Goal: Information Seeking & Learning: Check status

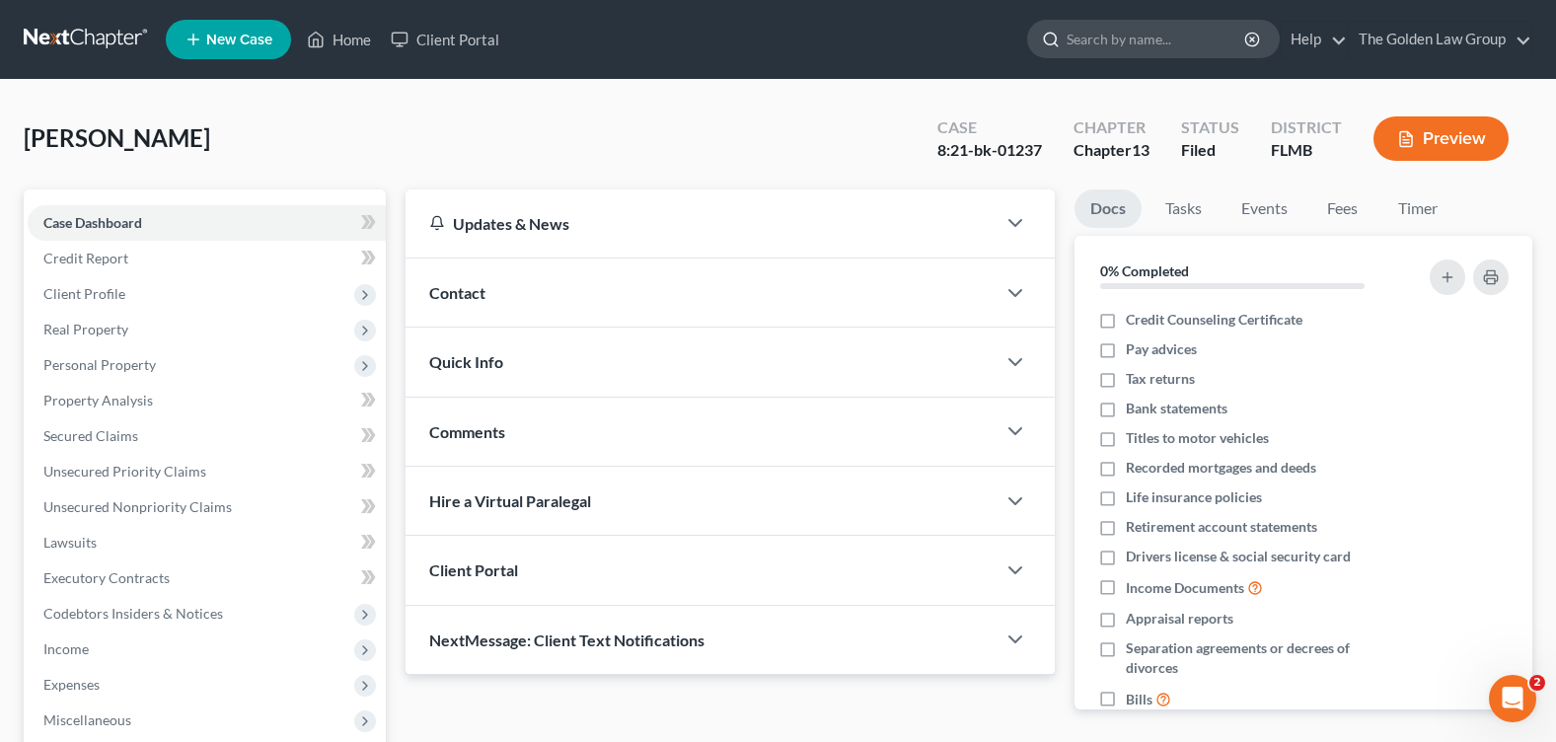
click at [1099, 50] on input "search" at bounding box center [1157, 39] width 181 height 37
type input "green"
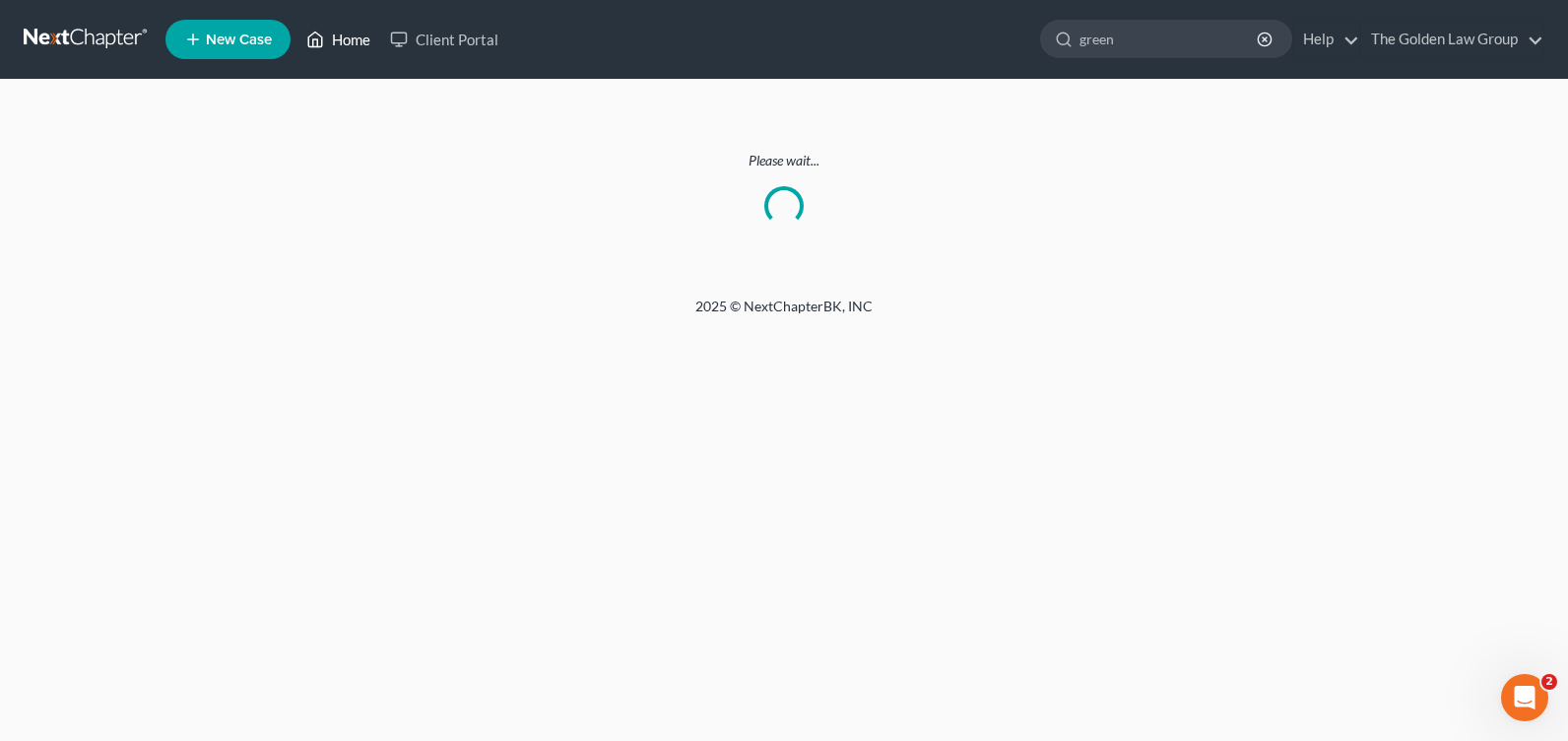
click at [341, 53] on link "Home" at bounding box center [338, 40] width 84 height 36
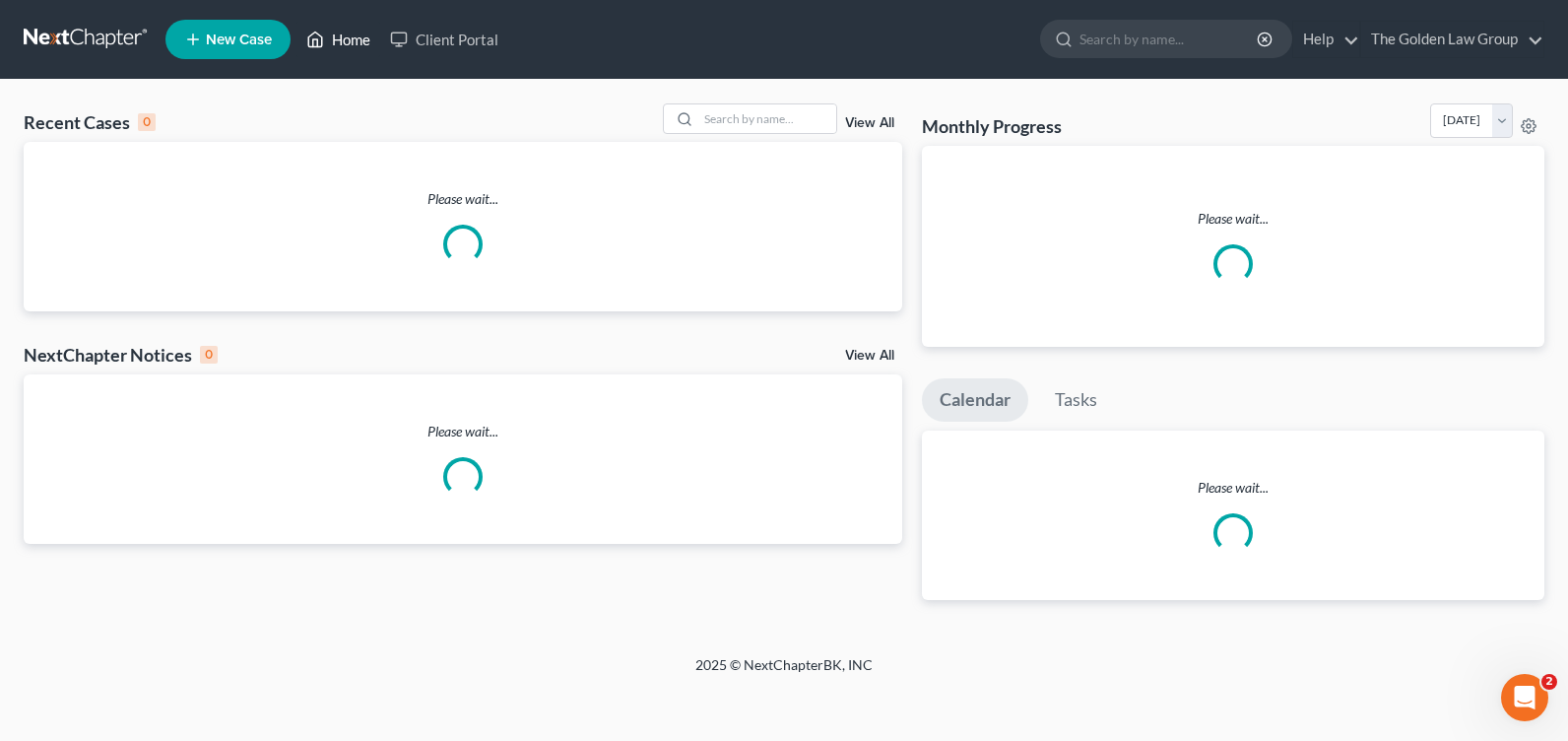
click at [340, 32] on link "Home" at bounding box center [338, 40] width 84 height 36
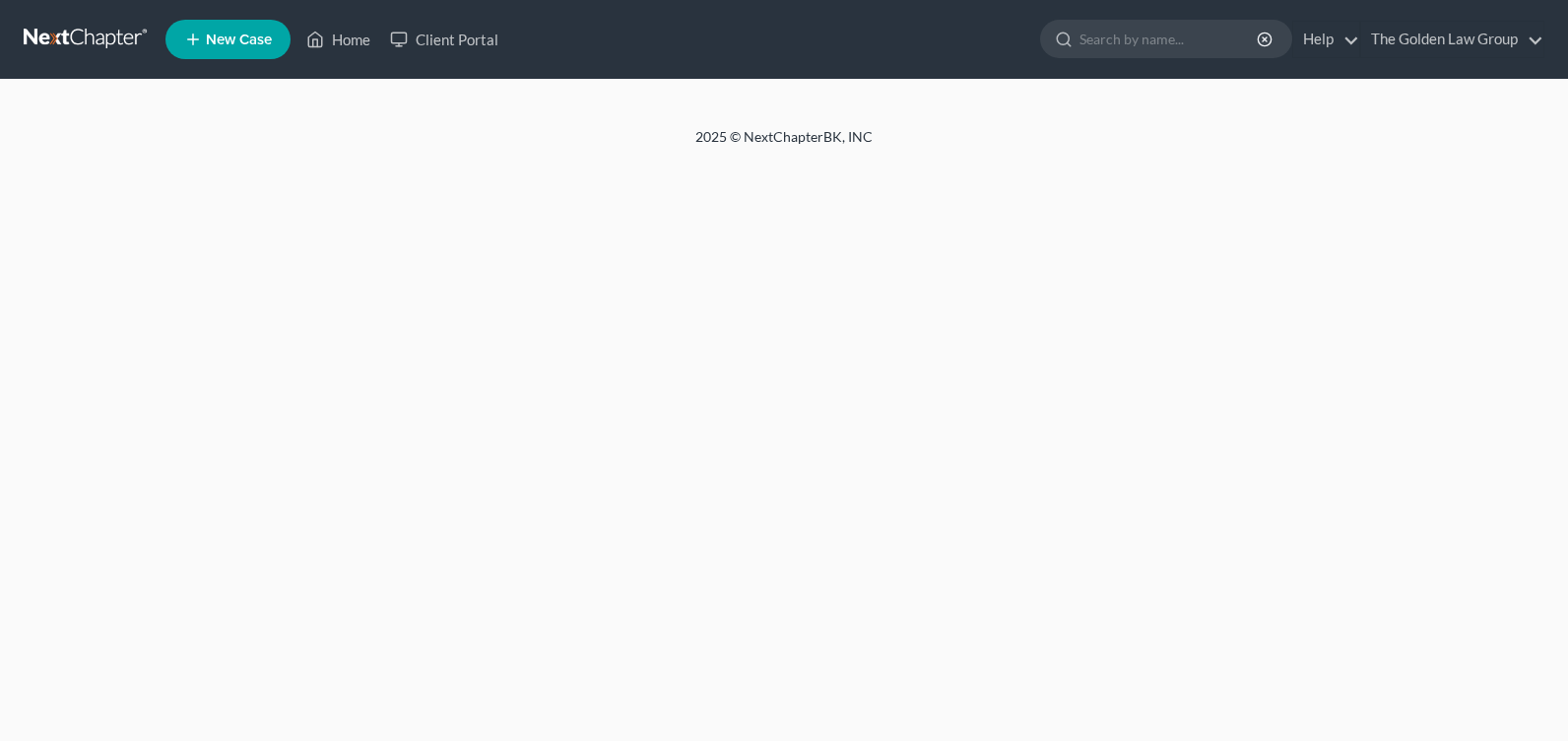
click at [1089, 34] on input "search" at bounding box center [1170, 39] width 181 height 37
click at [1089, 35] on input "search" at bounding box center [1170, 39] width 181 height 37
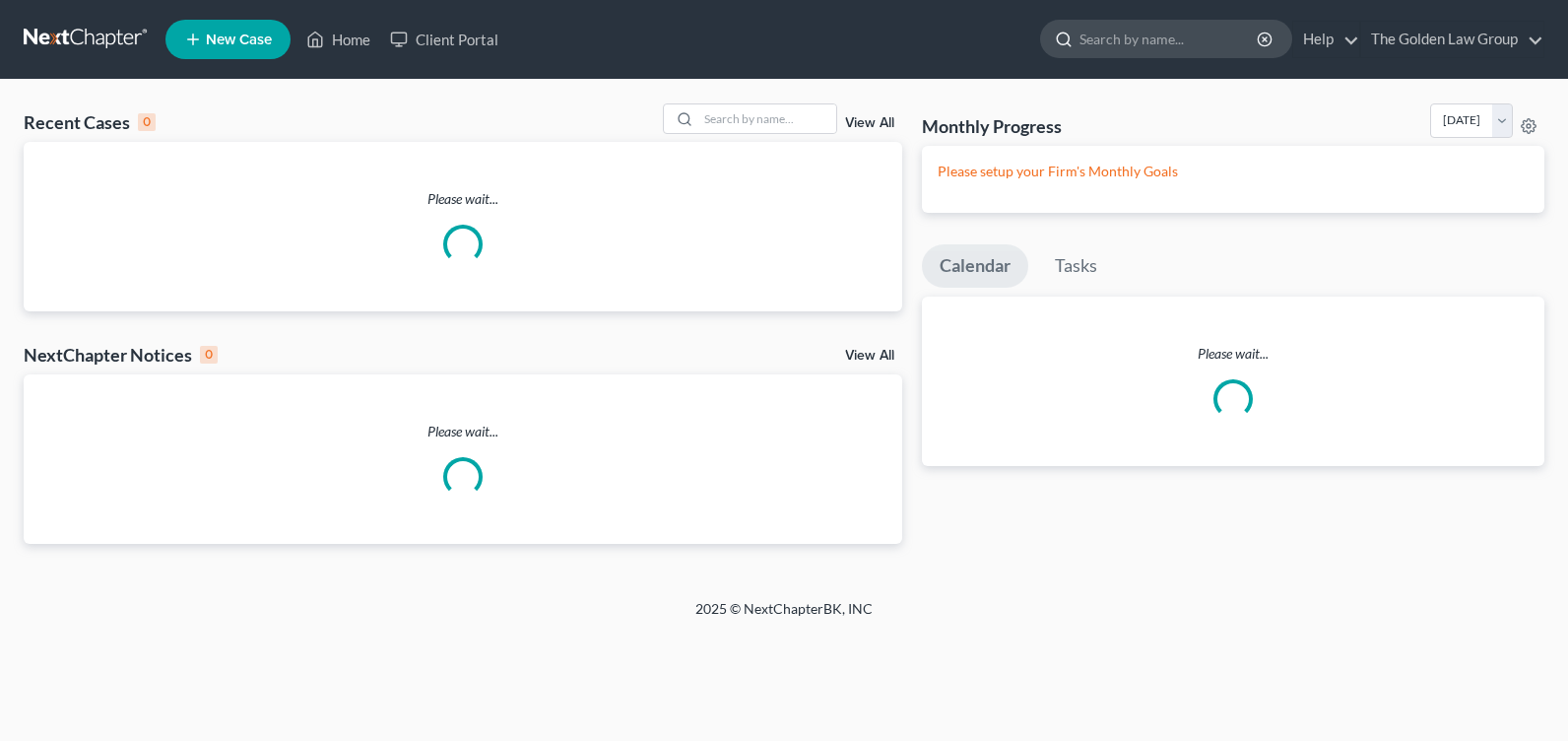
click at [1089, 35] on input "search" at bounding box center [1170, 39] width 181 height 37
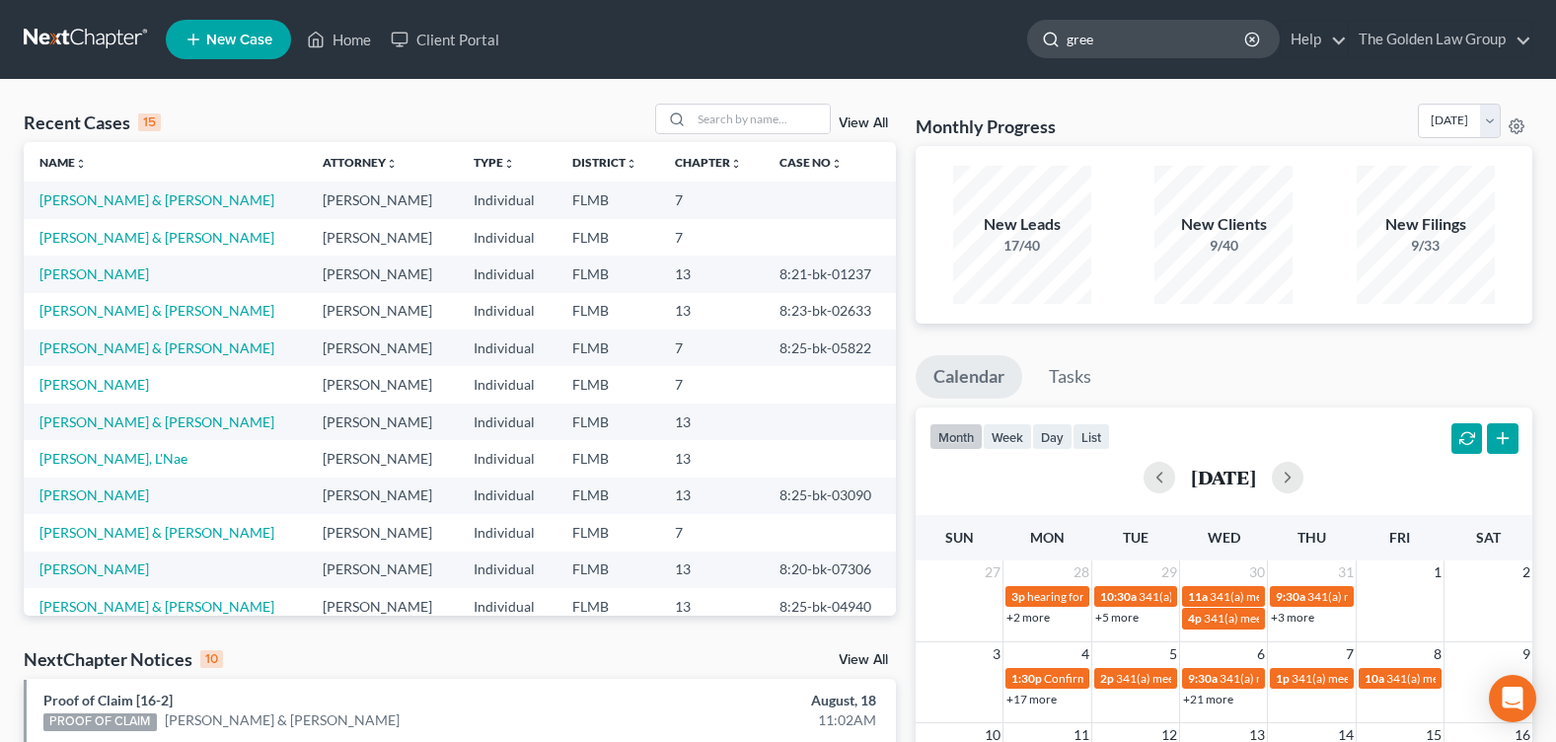
type input "green"
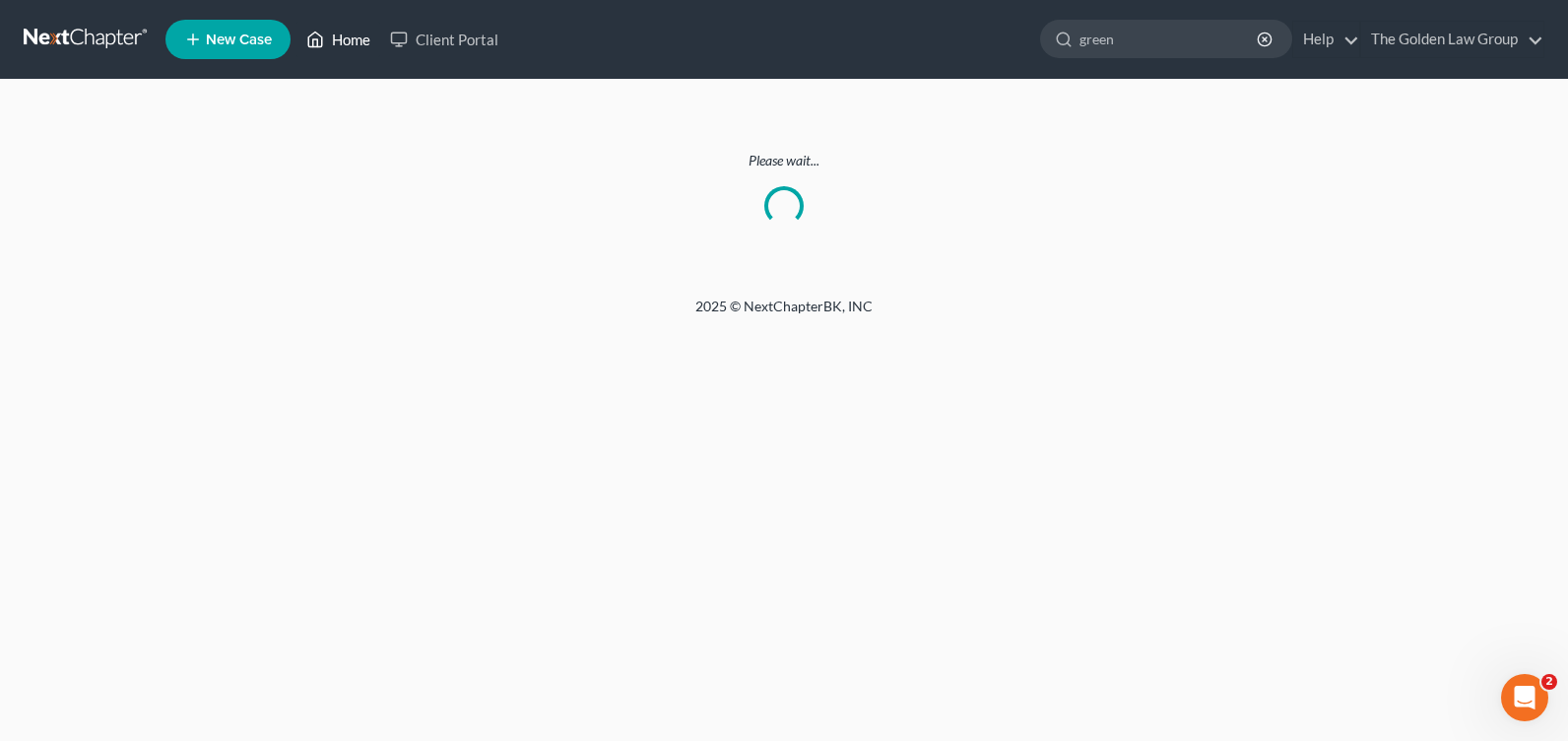
click at [366, 38] on link "Home" at bounding box center [338, 40] width 84 height 36
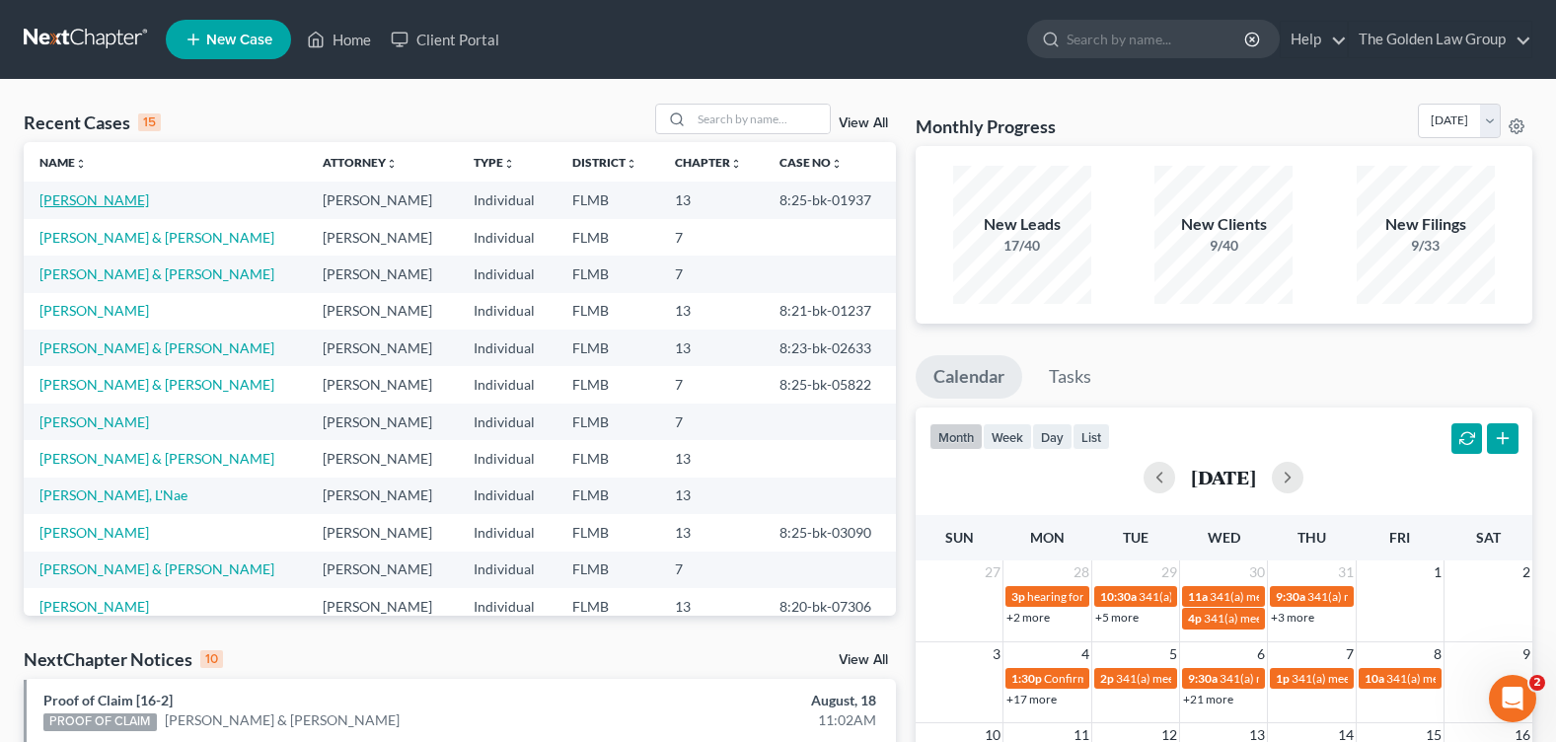
click at [75, 206] on link "[PERSON_NAME]" at bounding box center [94, 199] width 110 height 17
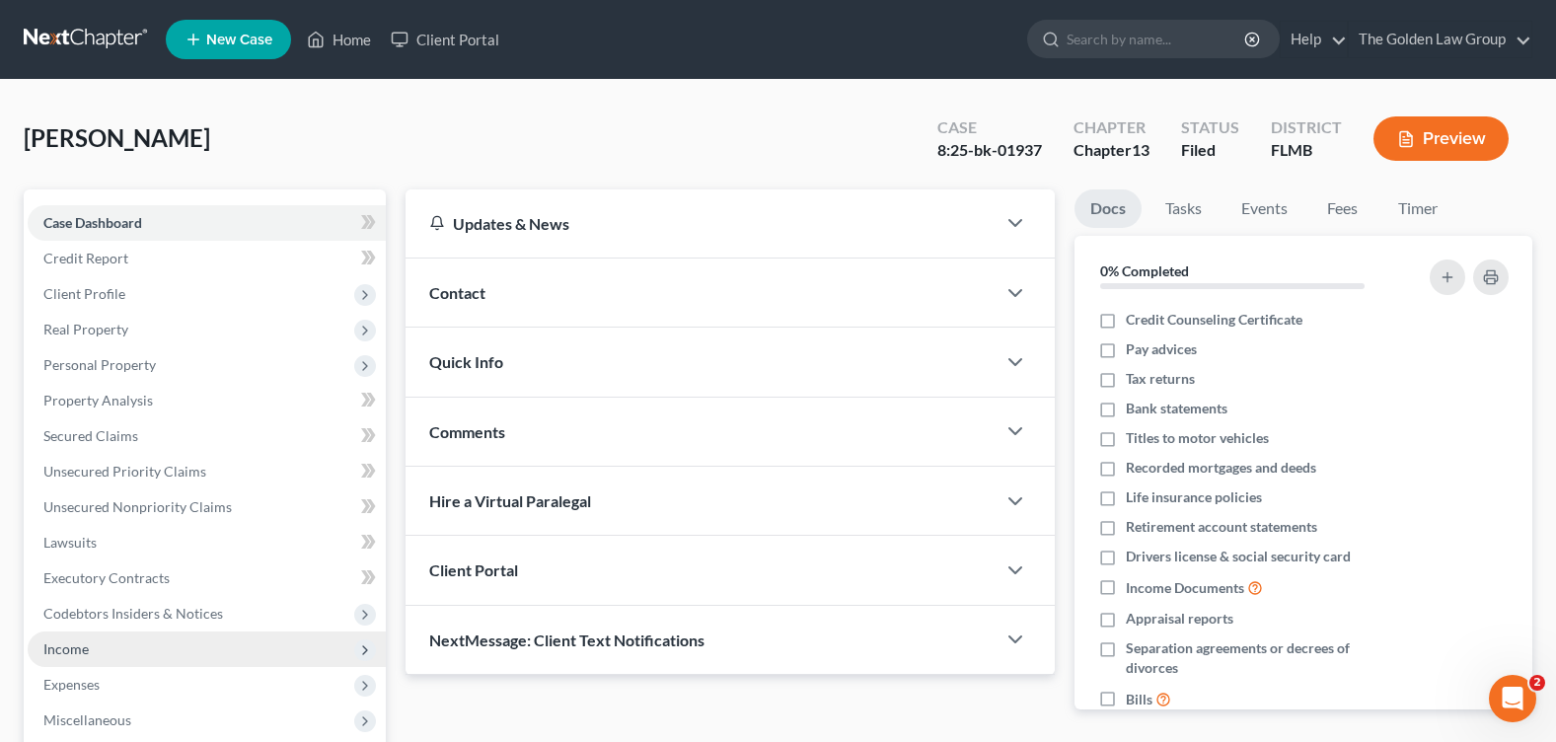
scroll to position [197, 0]
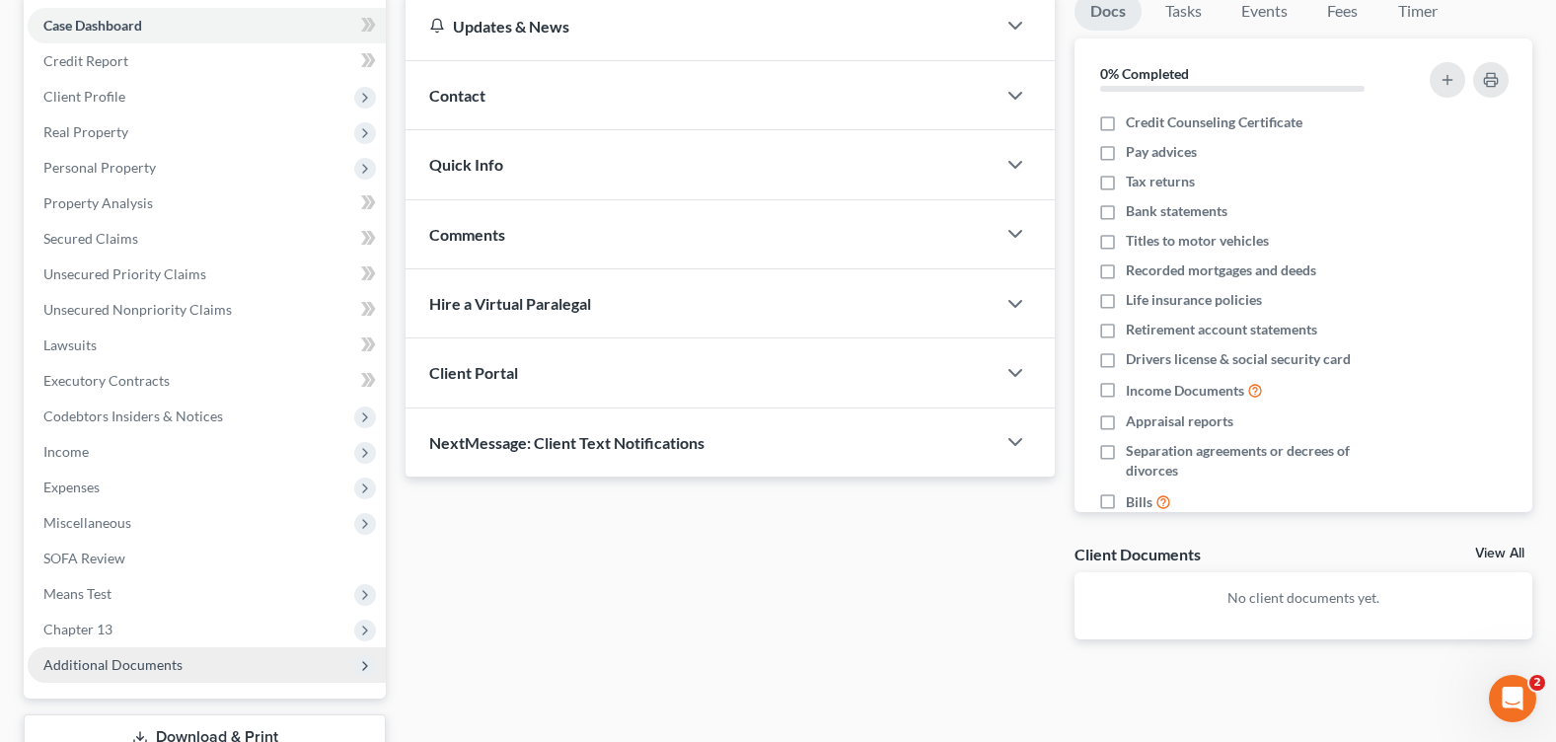
click at [116, 663] on span "Additional Documents" at bounding box center [112, 664] width 139 height 17
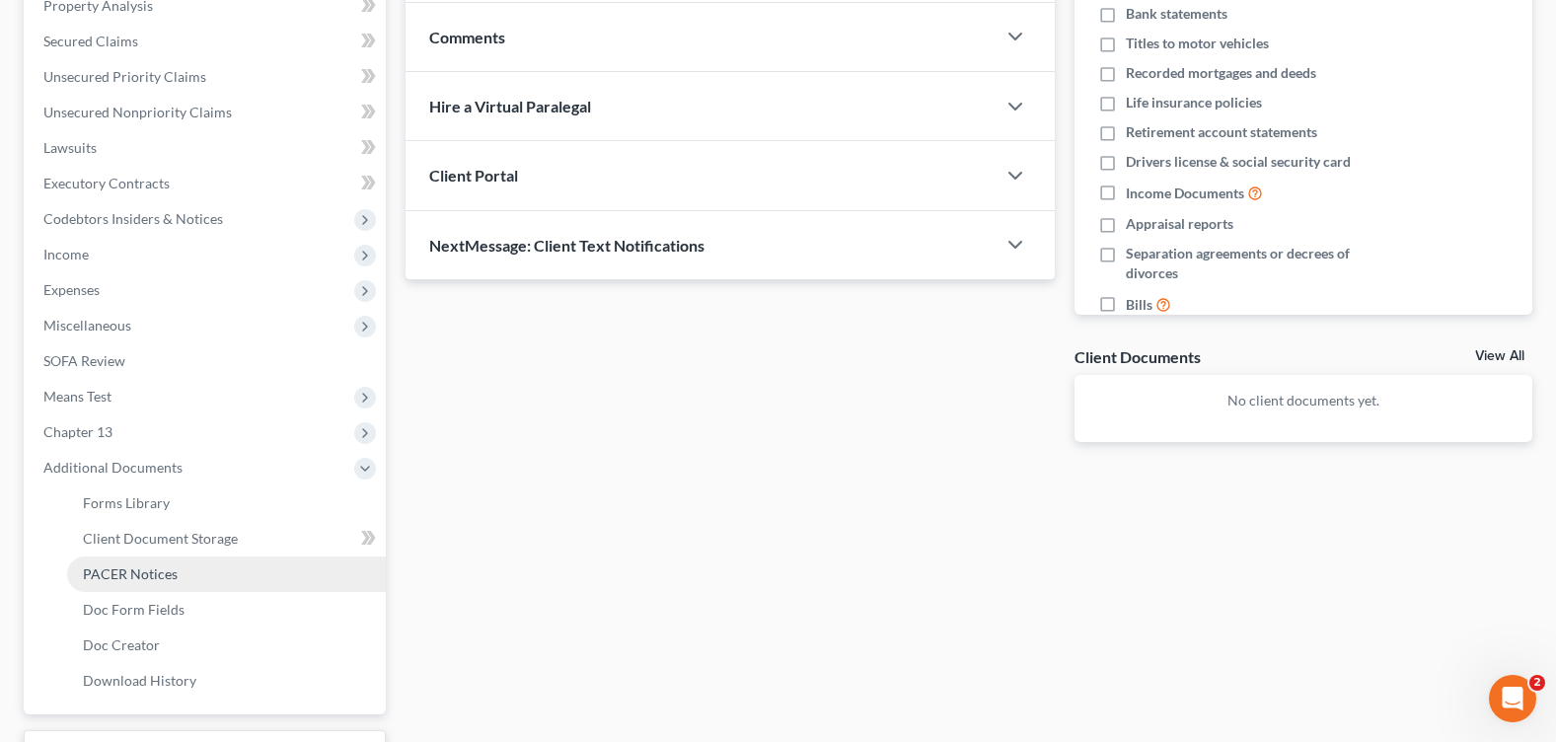
click at [221, 570] on link "PACER Notices" at bounding box center [226, 575] width 319 height 36
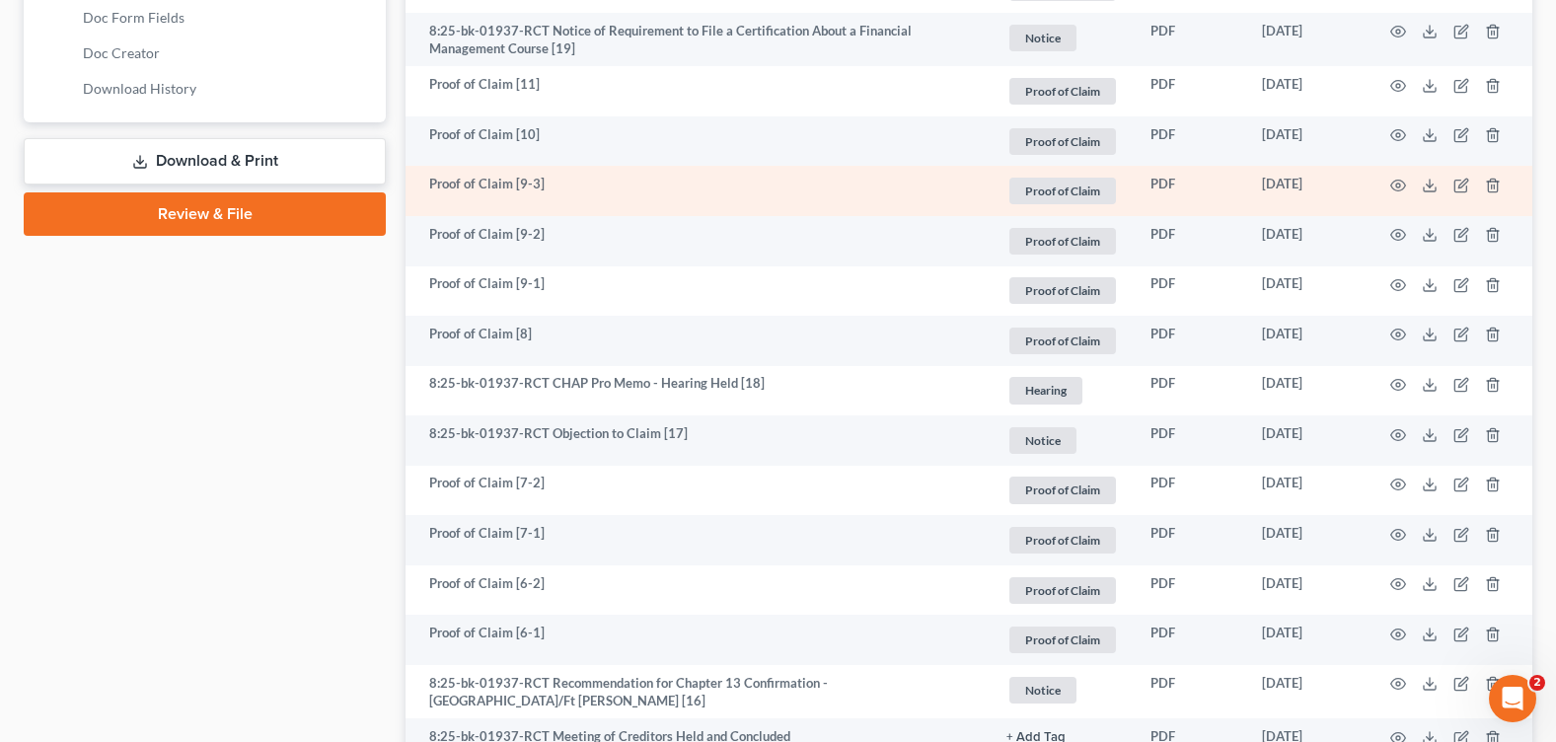
scroll to position [1086, 0]
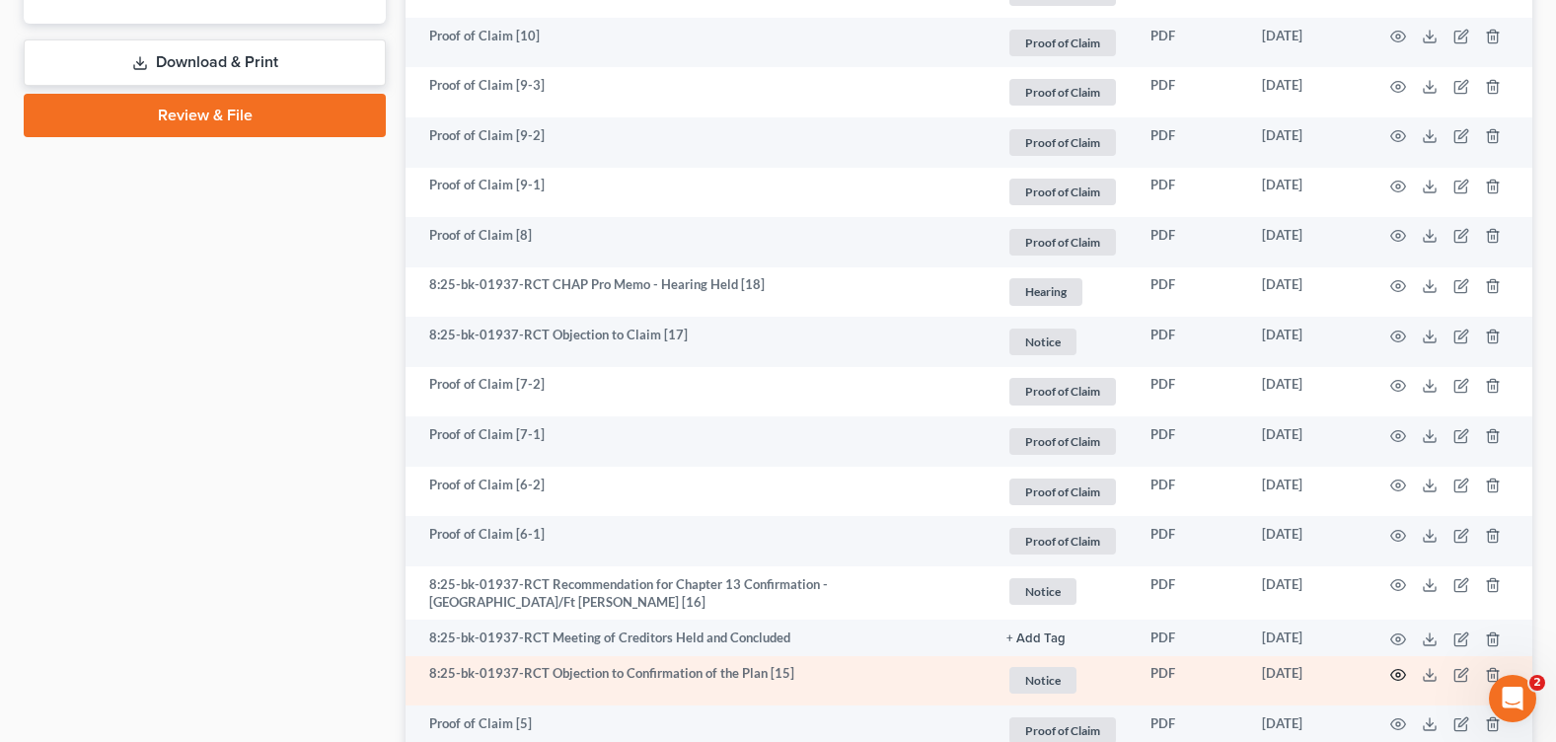
click at [1401, 673] on icon "button" at bounding box center [1399, 675] width 16 height 16
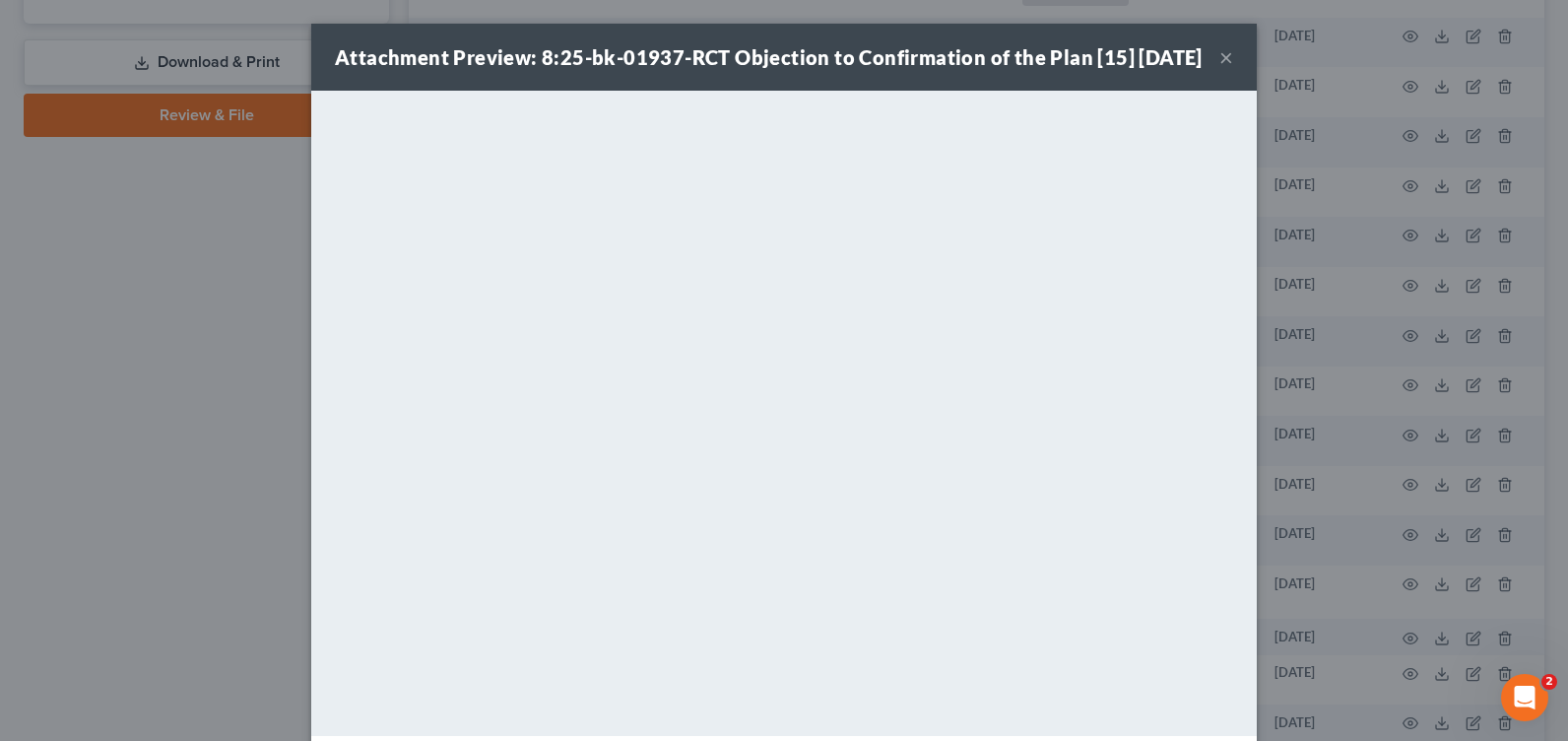
click at [1220, 69] on button "×" at bounding box center [1227, 57] width 14 height 24
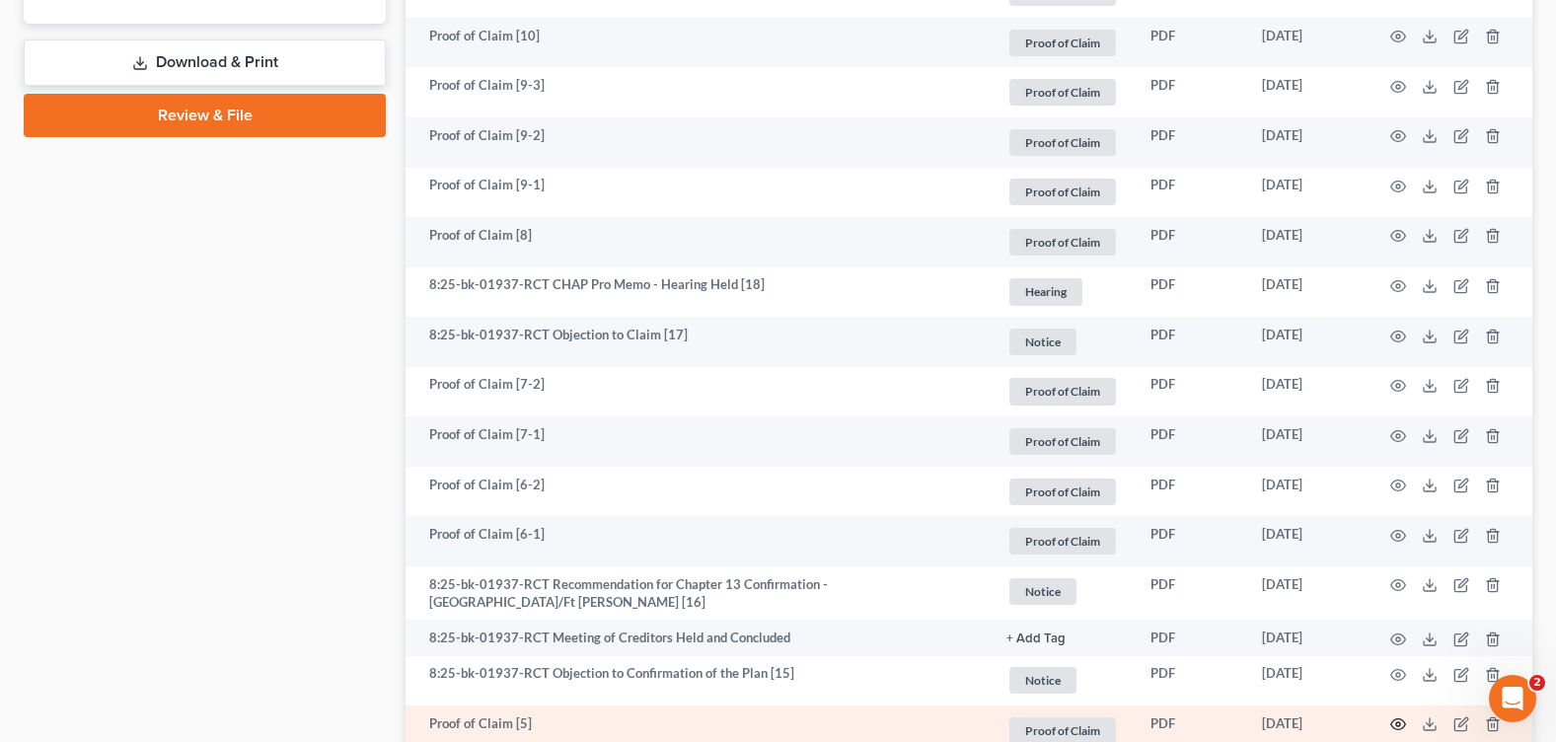
click at [1399, 722] on circle "button" at bounding box center [1399, 724] width 4 height 4
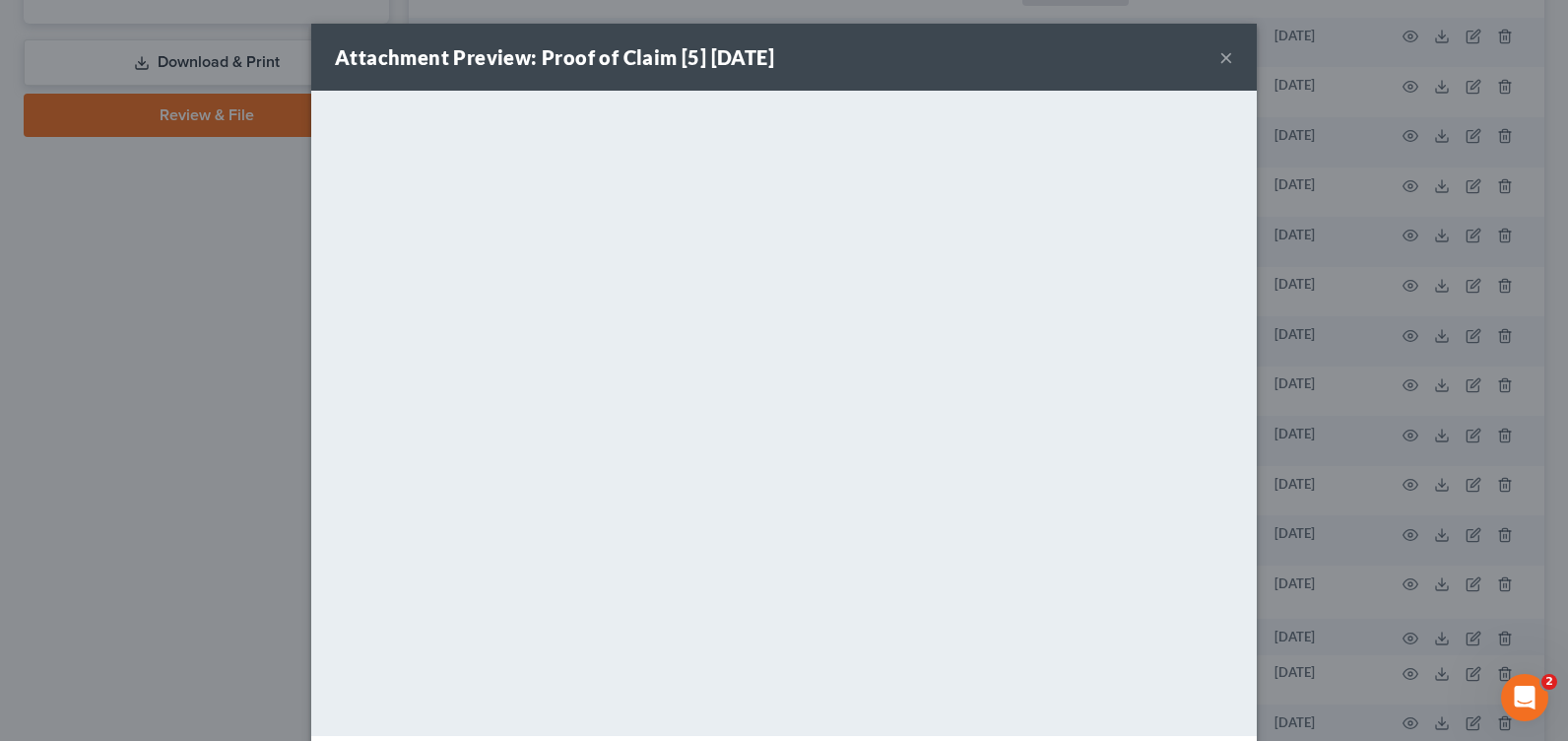
click at [1228, 58] on div "Attachment Preview: Proof of Claim [5] 04/22/2025 ×" at bounding box center [784, 57] width 945 height 67
click at [1220, 60] on button "×" at bounding box center [1227, 57] width 14 height 24
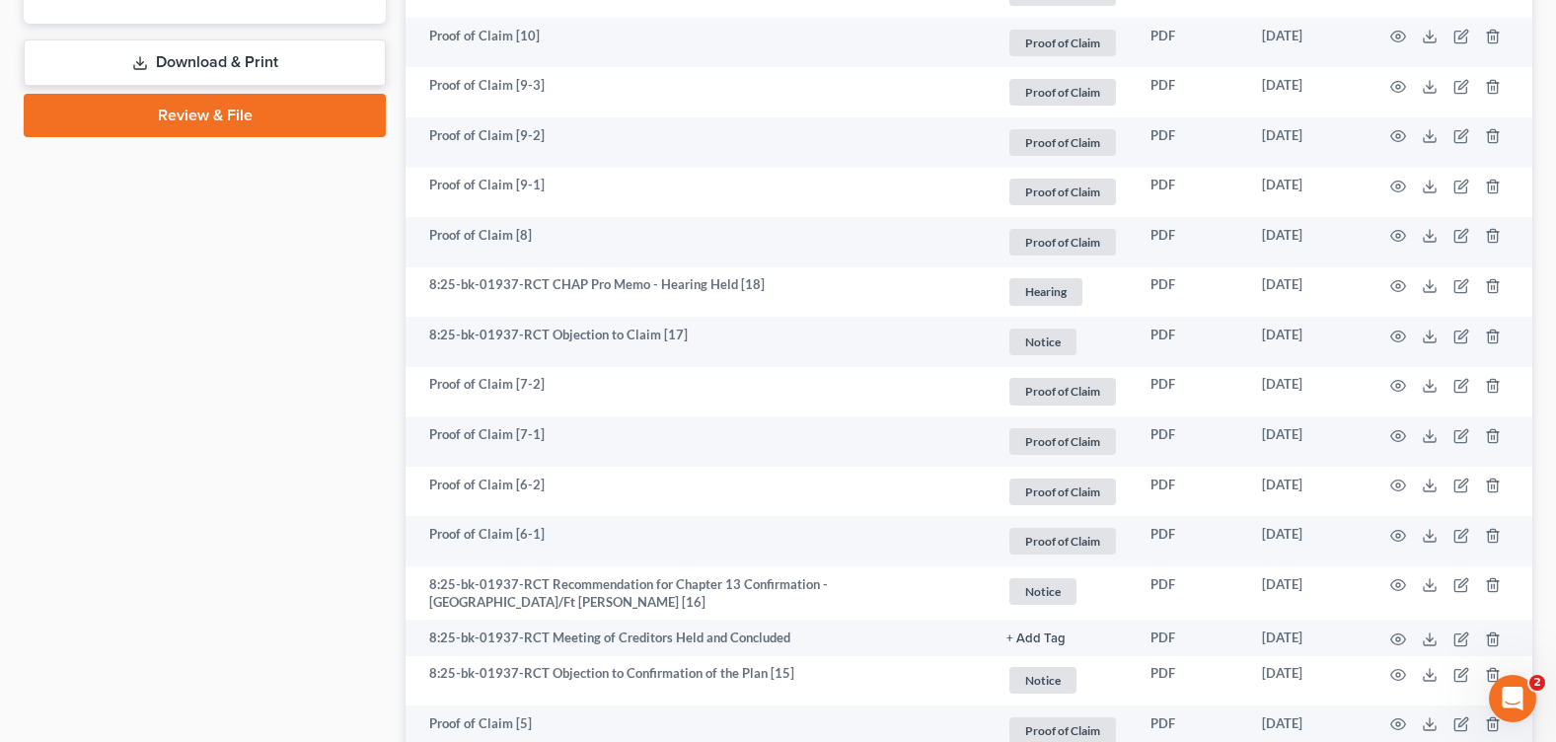
scroll to position [1480, 0]
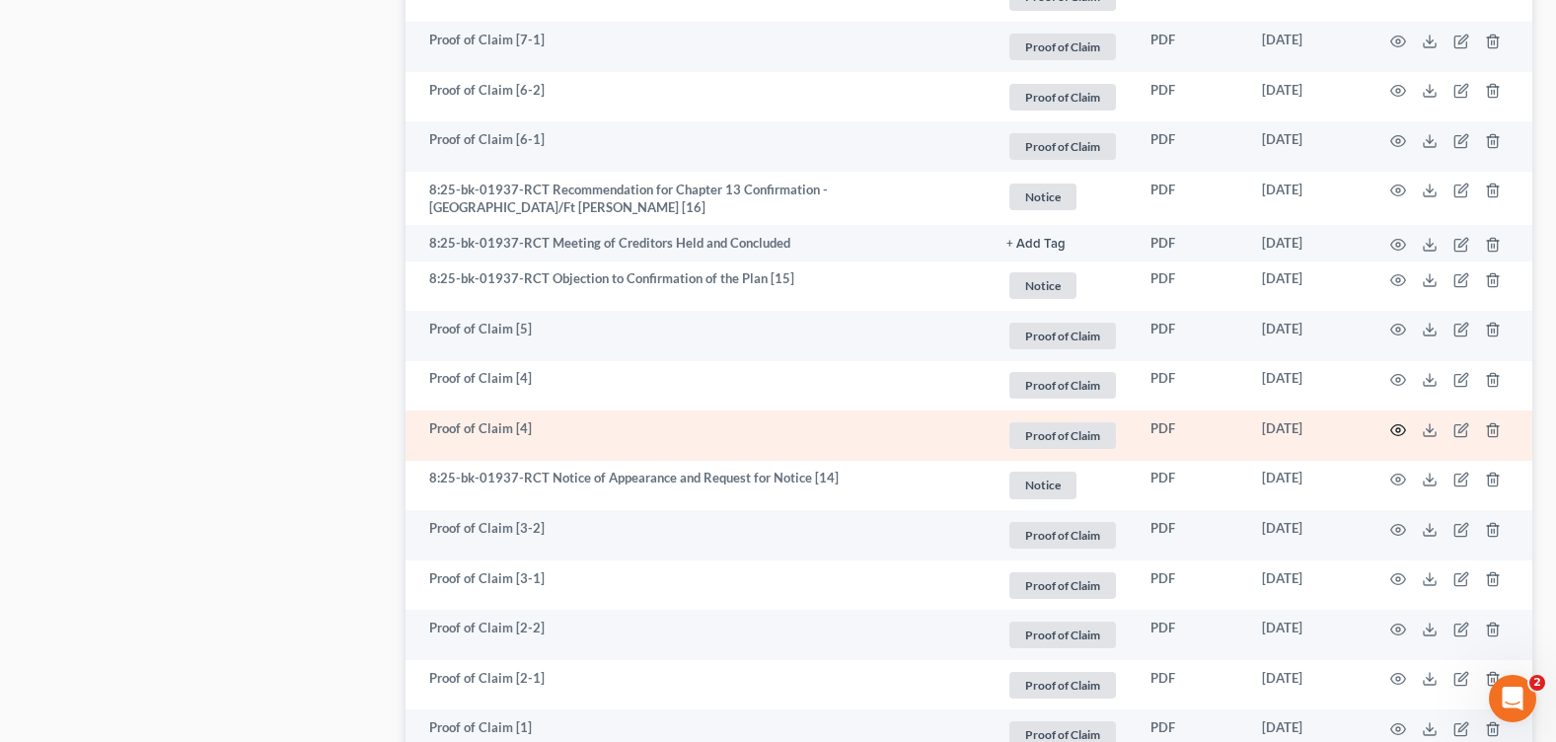
click at [1401, 427] on icon "button" at bounding box center [1399, 430] width 16 height 16
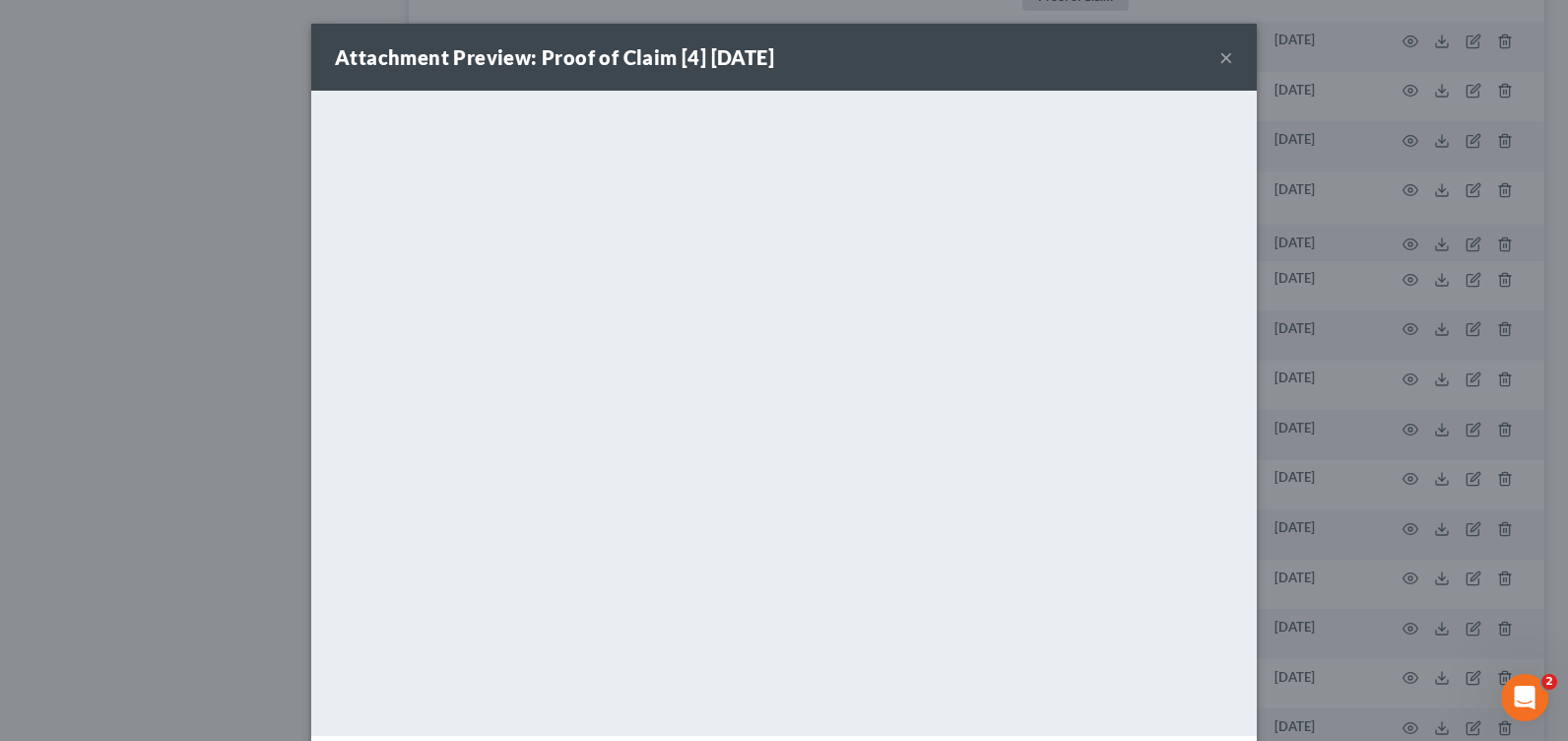
click at [1220, 57] on button "×" at bounding box center [1227, 57] width 14 height 24
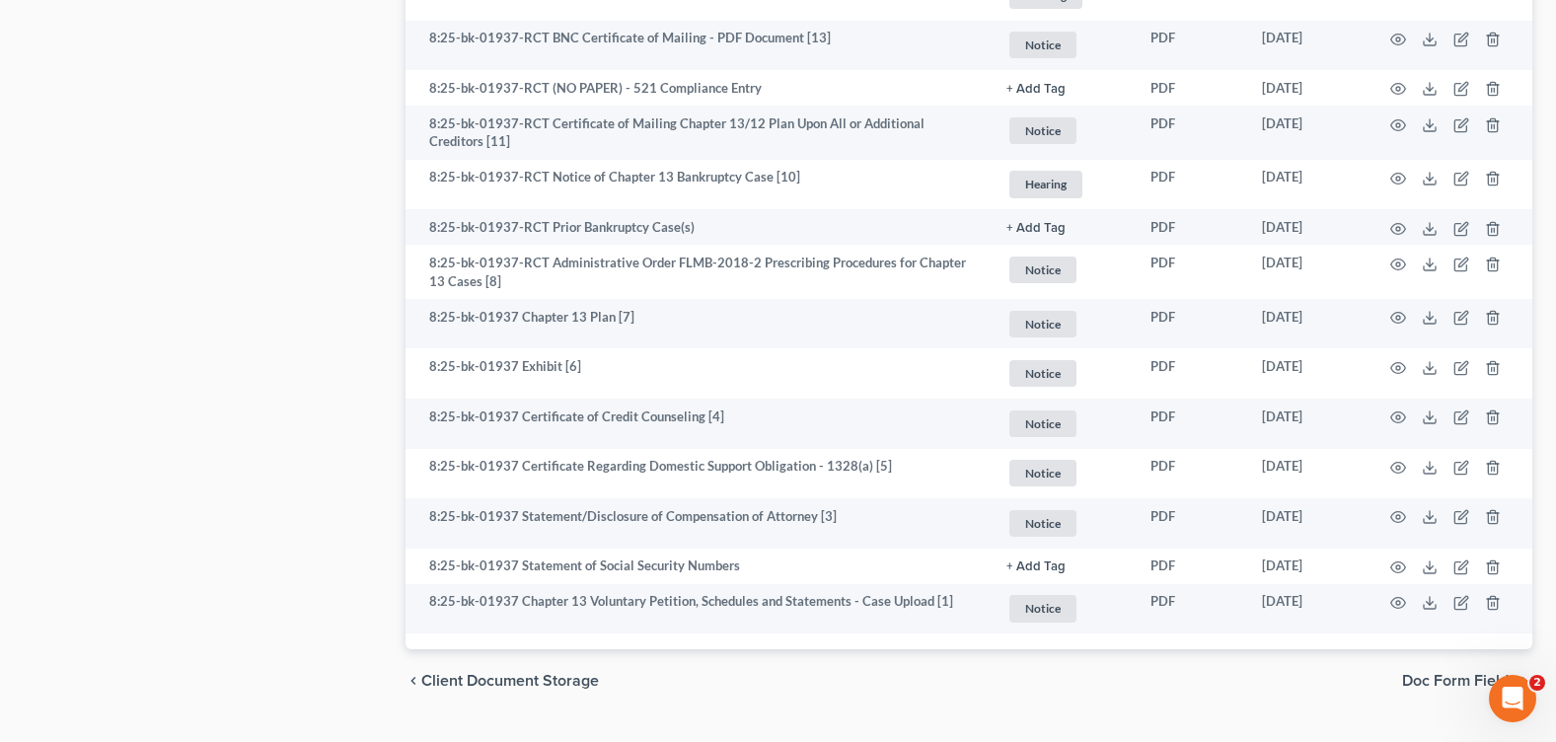
scroll to position [2311, 0]
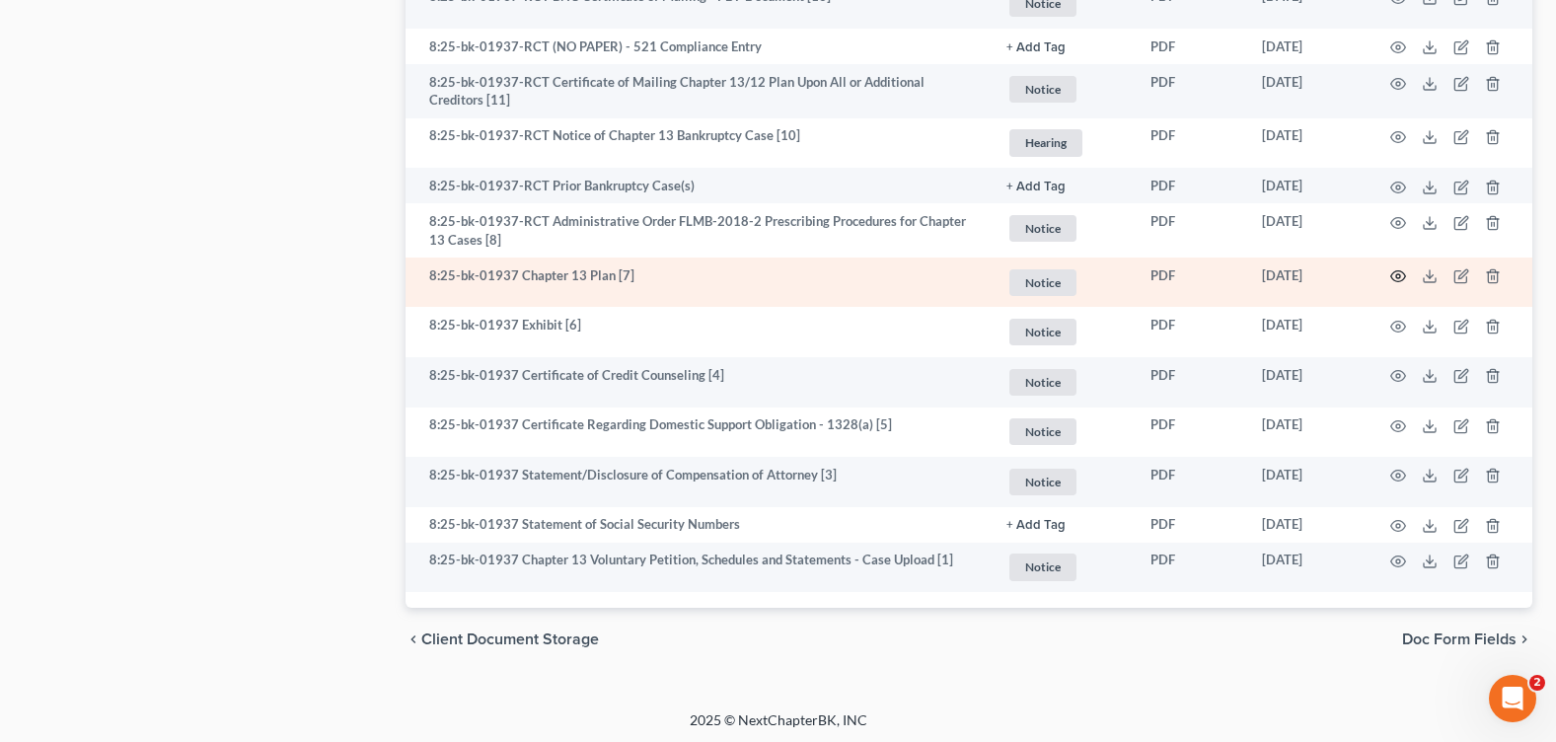
click at [1401, 270] on icon "button" at bounding box center [1399, 276] width 16 height 16
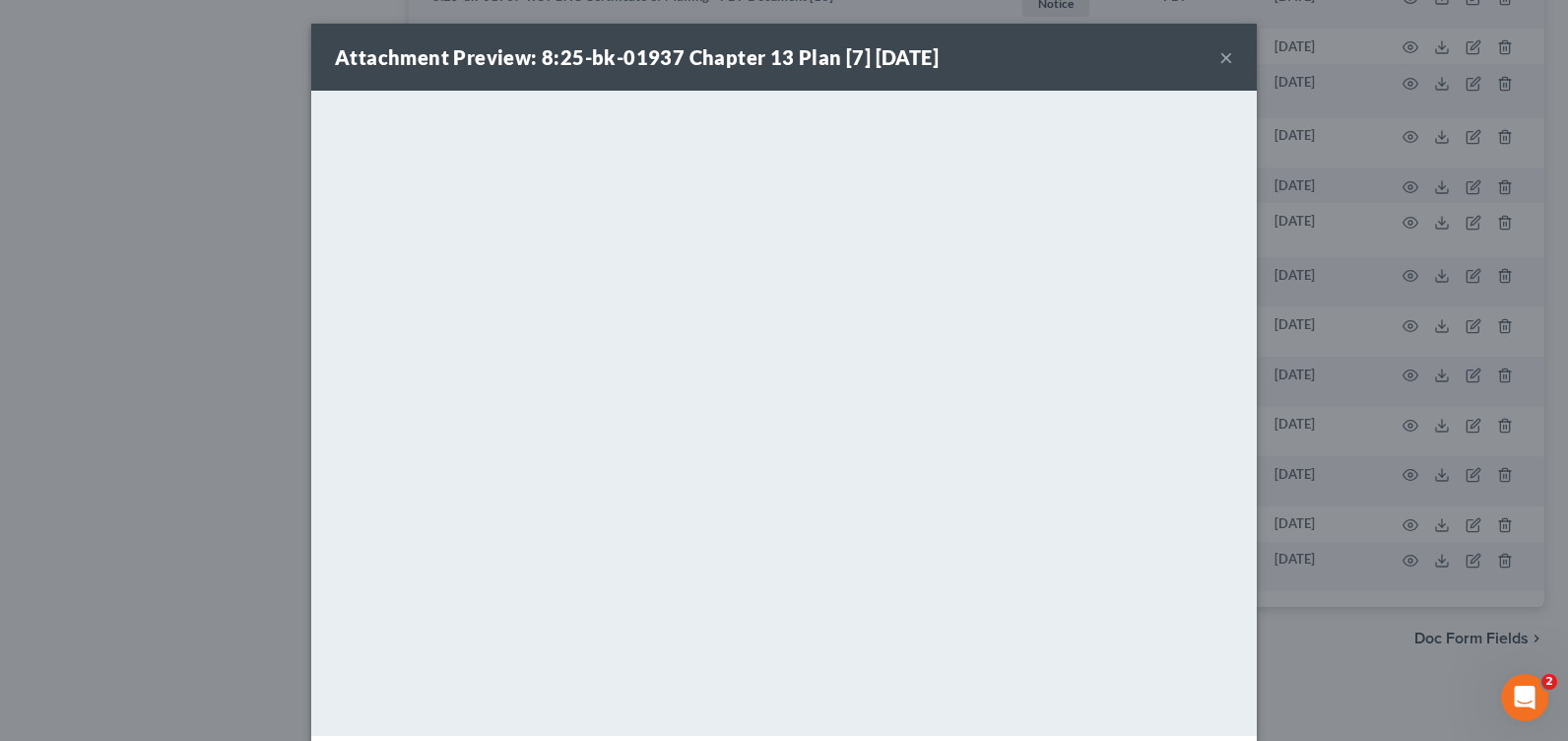
click at [1225, 62] on button "×" at bounding box center [1227, 57] width 14 height 24
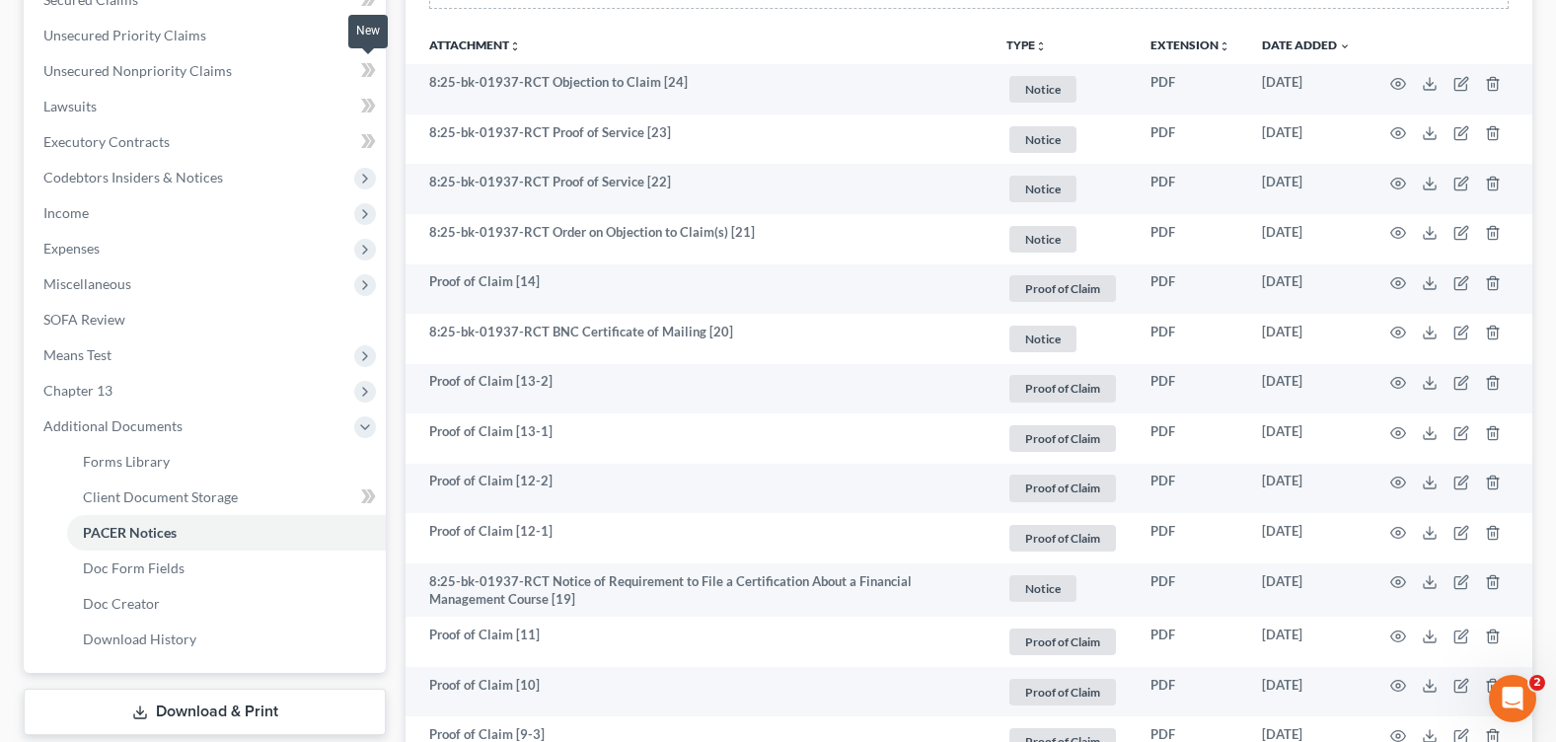
scroll to position [338, 0]
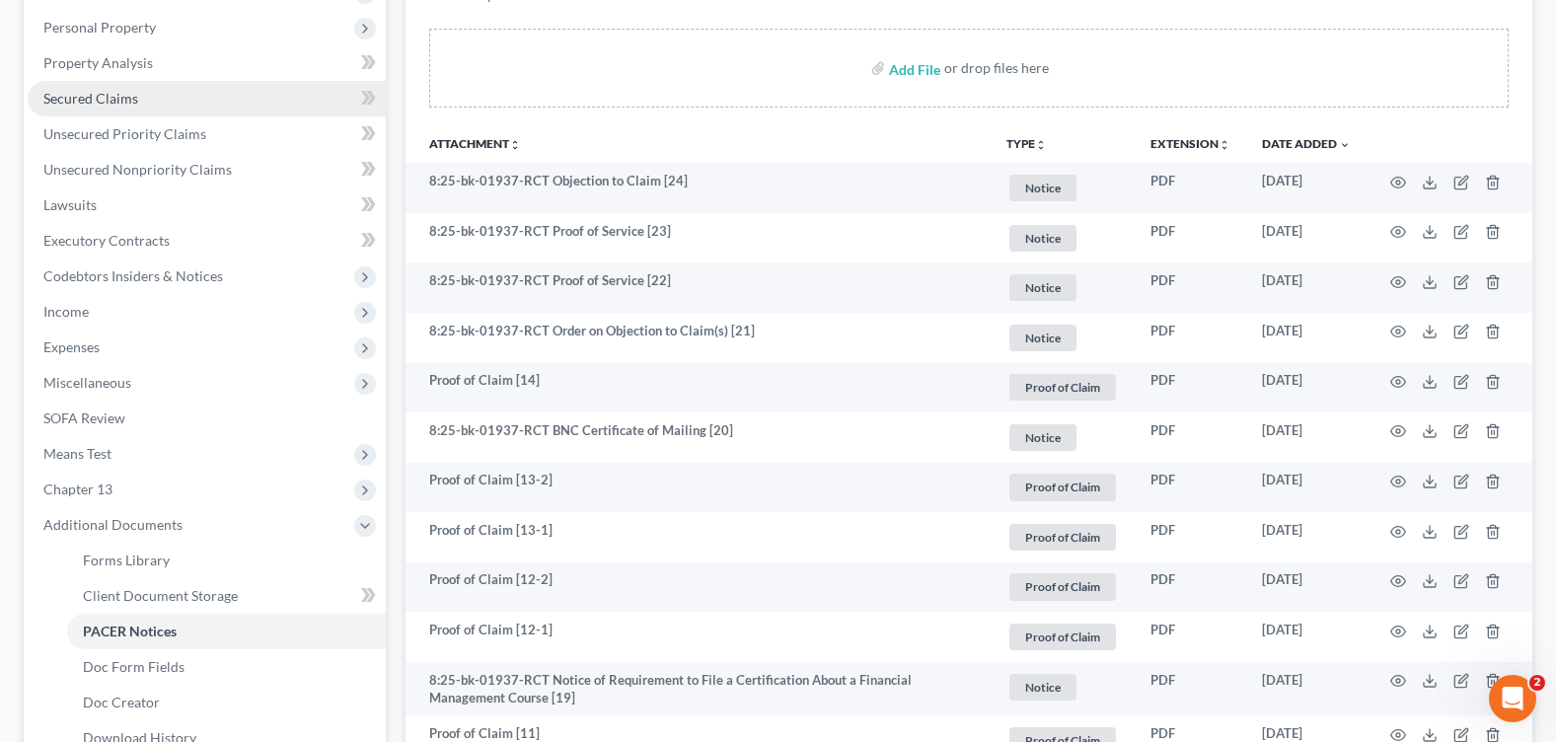
click at [103, 98] on span "Secured Claims" at bounding box center [90, 98] width 95 height 17
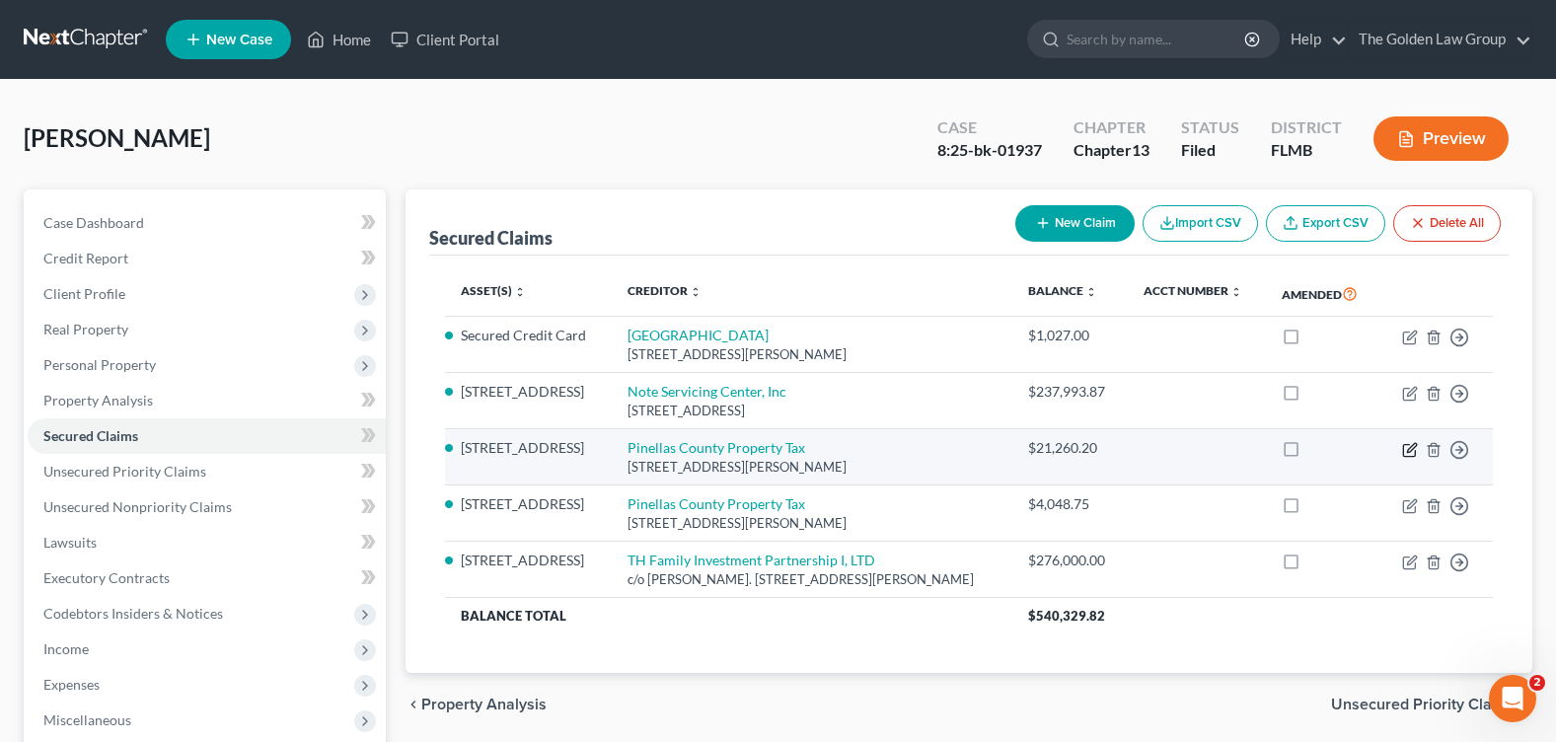
click at [1407, 458] on icon "button" at bounding box center [1410, 450] width 16 height 16
select select "9"
select select "4"
select select "3"
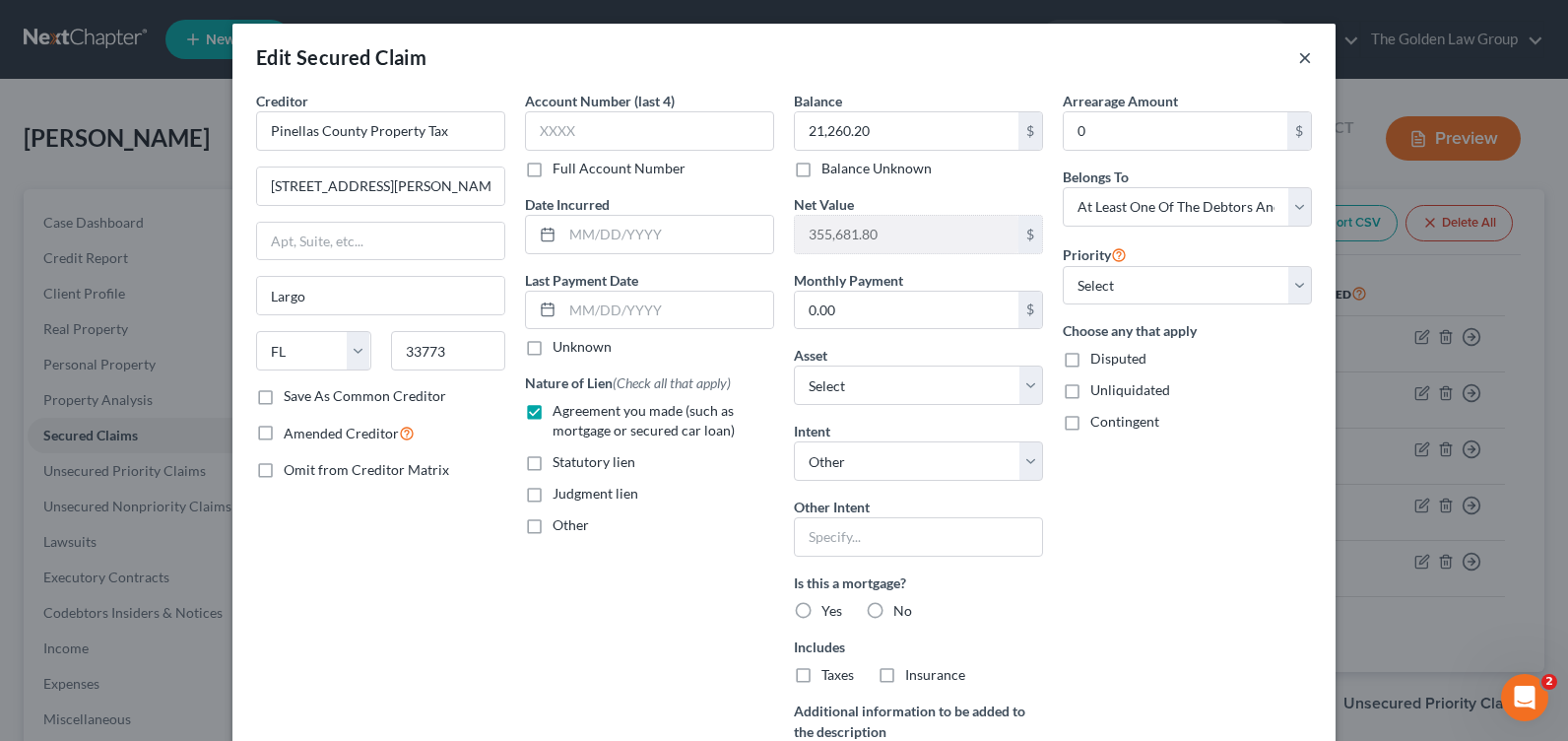
click at [1300, 62] on button "×" at bounding box center [1306, 57] width 14 height 24
